Goal: Task Accomplishment & Management: Use online tool/utility

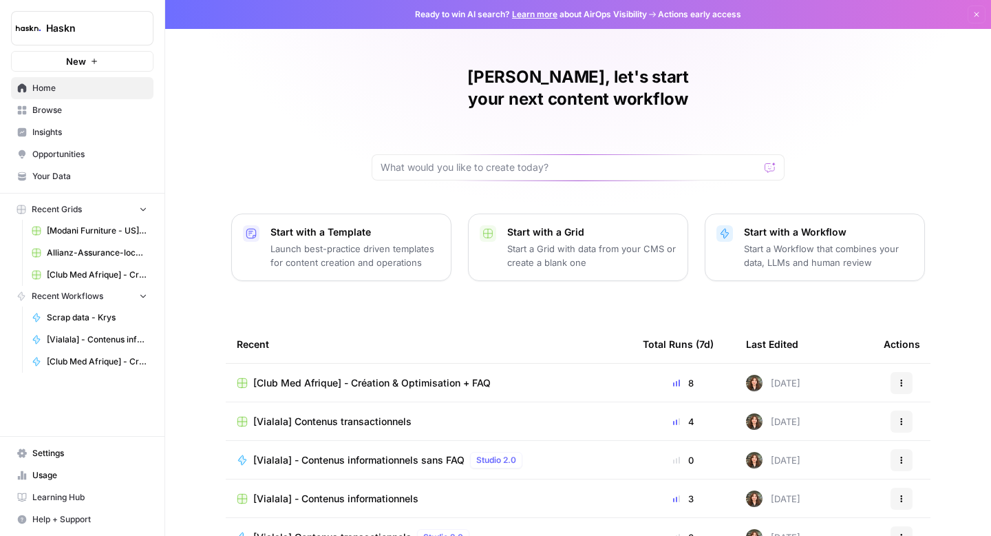
click at [395, 364] on td "[Club Med Afrique] - Création & Optimisation + FAQ" at bounding box center [429, 383] width 406 height 38
click at [395, 376] on span "[Club Med Afrique] - Création & Optimisation + FAQ" at bounding box center [372, 383] width 238 height 14
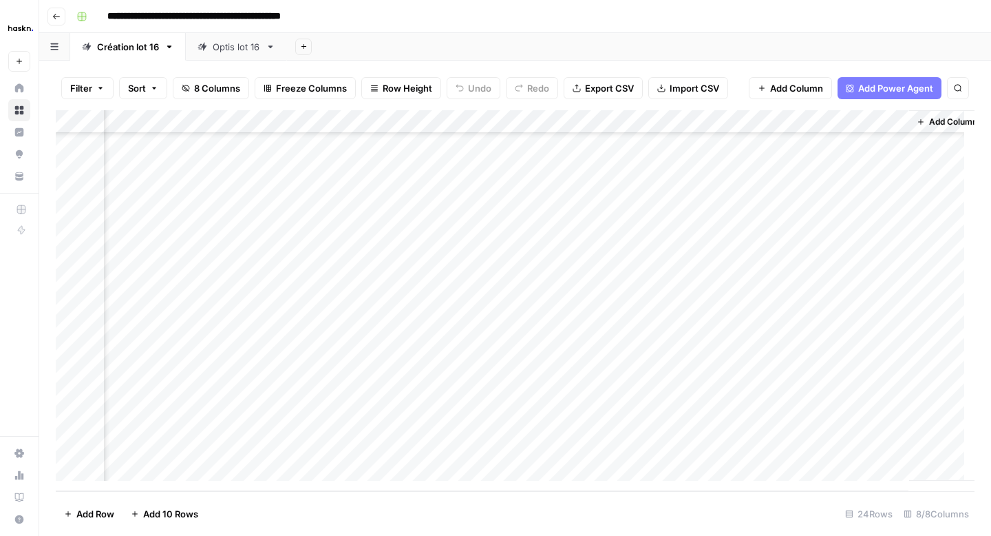
scroll to position [237, 621]
click at [876, 349] on div "Add Column" at bounding box center [515, 300] width 919 height 381
click at [636, 121] on div "Add Column" at bounding box center [515, 300] width 919 height 381
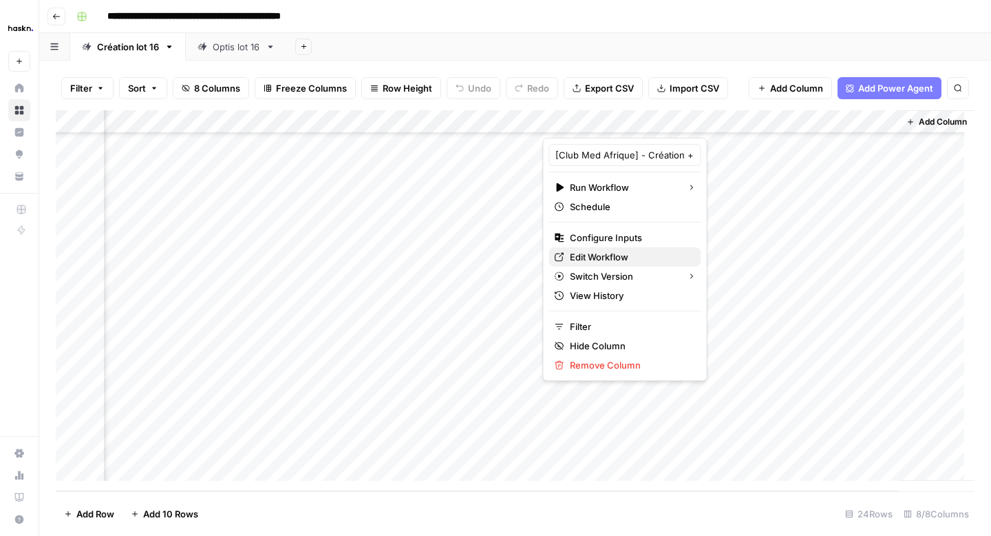
click at [602, 259] on span "Edit Workflow" at bounding box center [630, 257] width 120 height 14
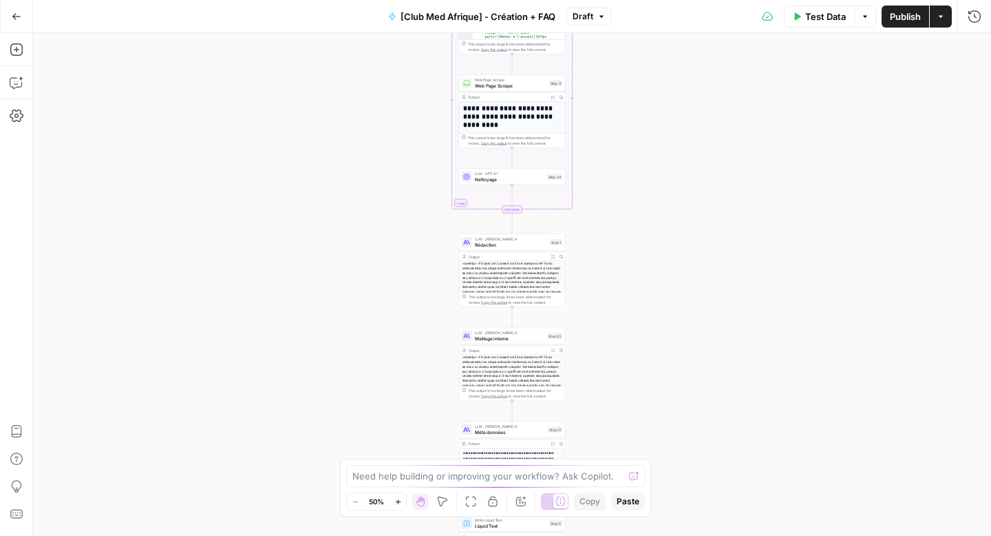
click at [517, 246] on span "Rédaction" at bounding box center [511, 244] width 72 height 7
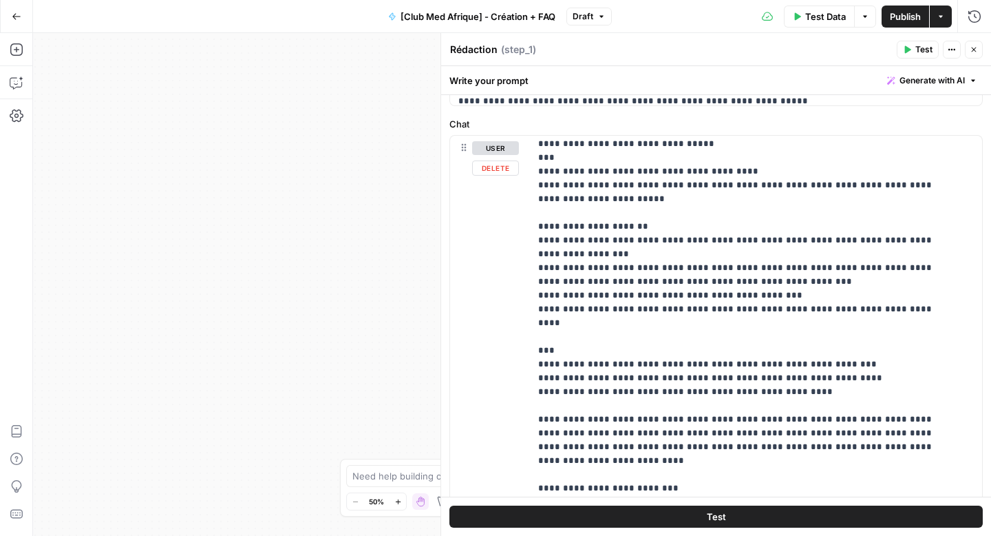
scroll to position [609, 0]
